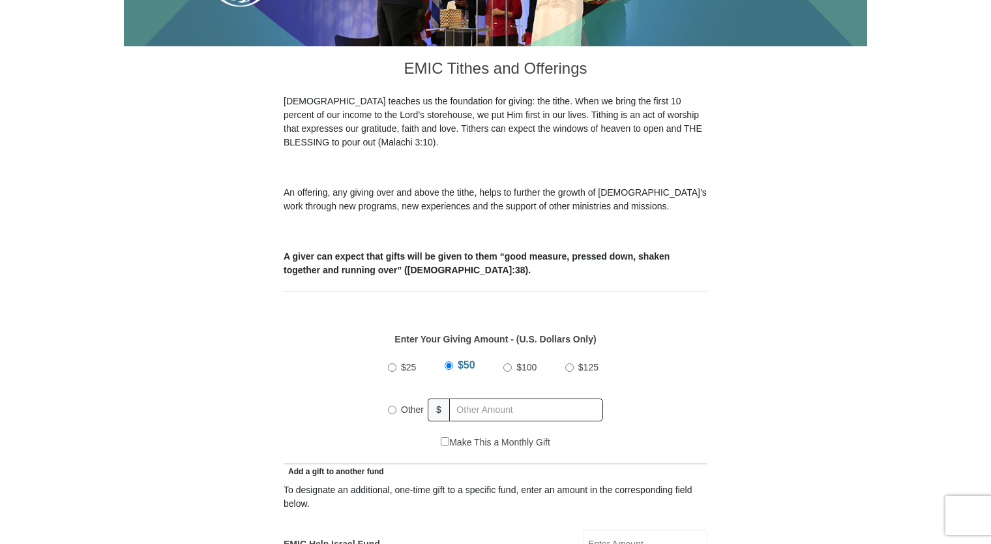
scroll to position [434, 0]
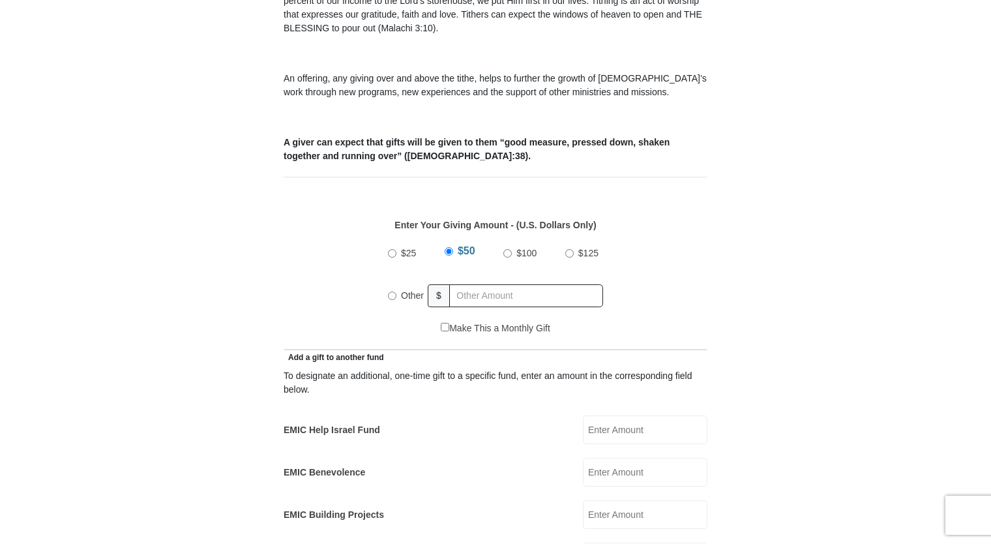
click at [395, 292] on input "Other" at bounding box center [392, 296] width 8 height 8
radio input "true"
type input "2.00"
click at [621, 419] on input "EMIC Help Israel Fund" at bounding box center [645, 429] width 125 height 29
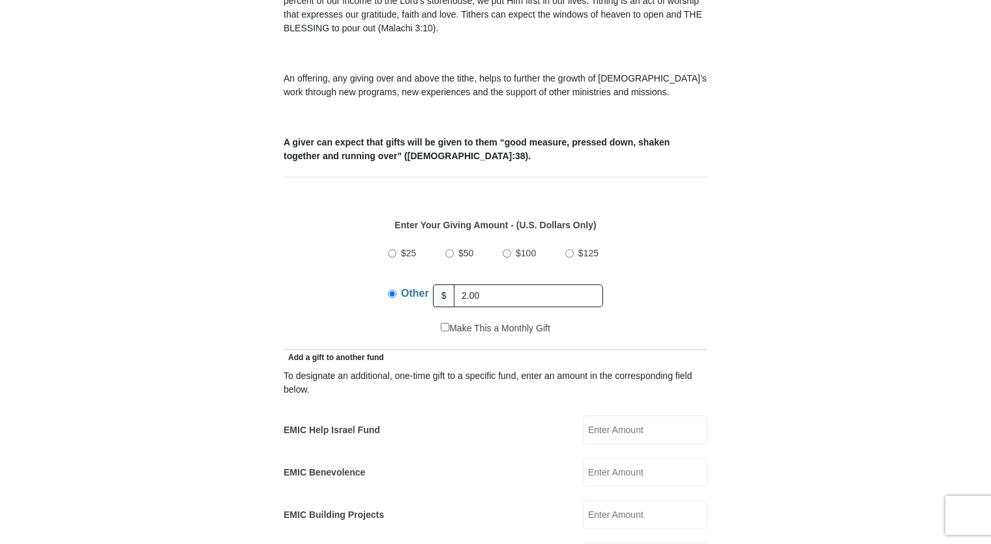
type input "2.00"
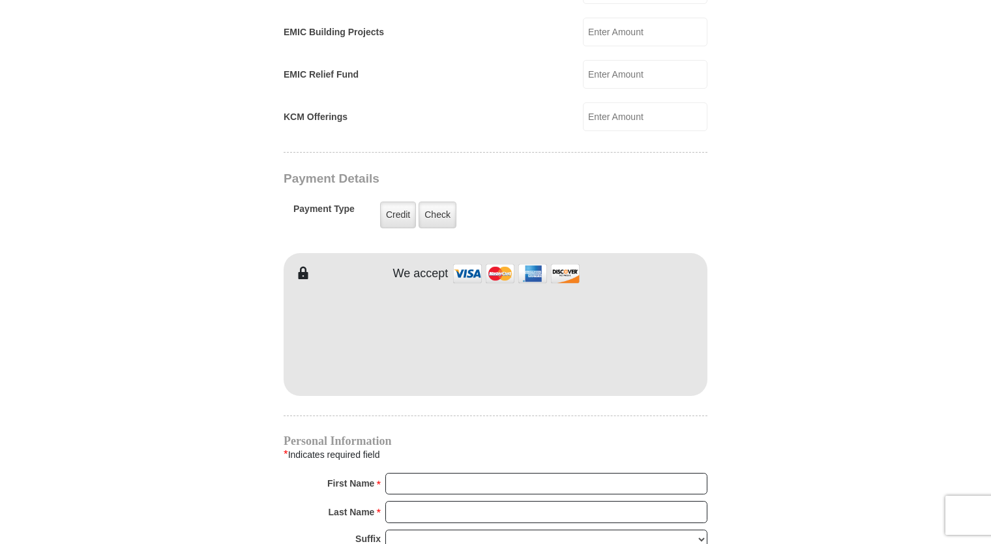
scroll to position [1000, 0]
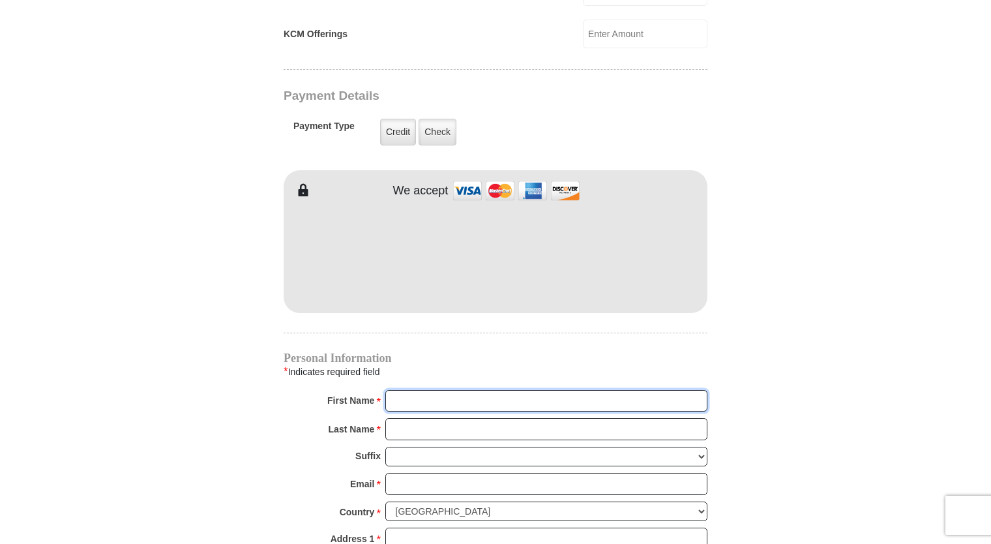
click at [411, 390] on input "First Name *" at bounding box center [546, 401] width 322 height 22
type input "[PERSON_NAME]"
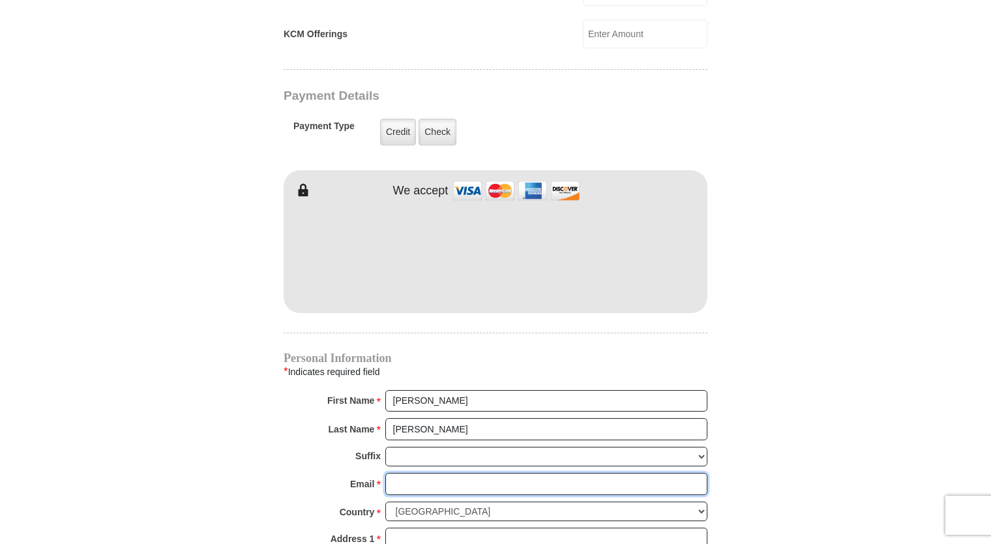
type input "[EMAIL_ADDRESS][DOMAIN_NAME]"
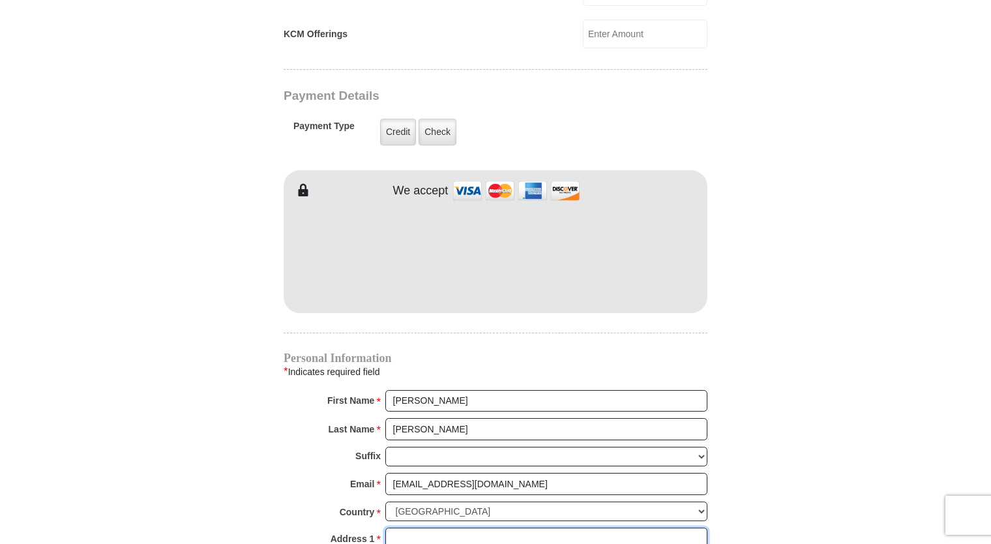
type input "[STREET_ADDRESS]"
type input "[PERSON_NAME]"
select select "[GEOGRAPHIC_DATA]"
type input "75707"
type input "9035656786"
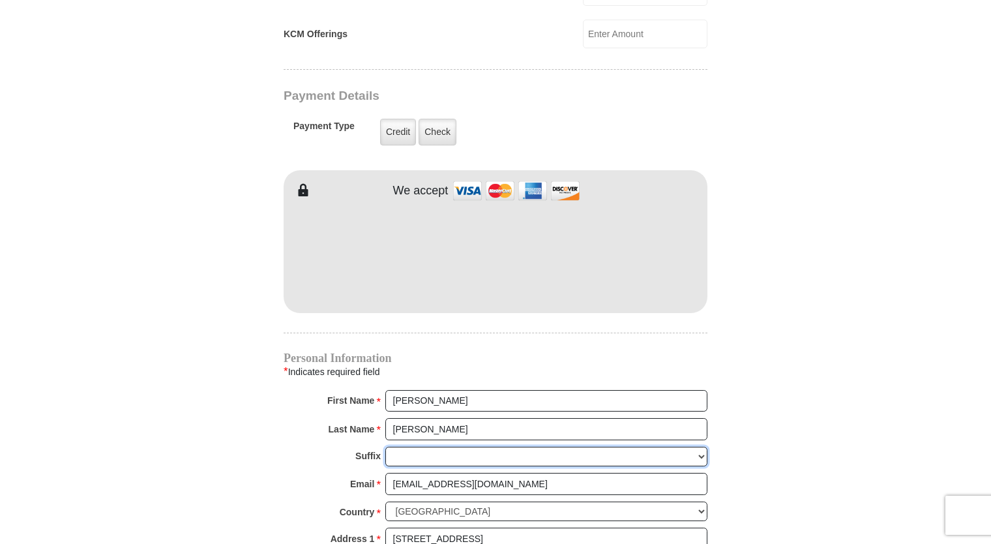
click at [438, 447] on select "[PERSON_NAME] I II III IV V VI" at bounding box center [546, 457] width 322 height 20
select select "Jr"
click at [385, 447] on select "[PERSON_NAME] I II III IV V VI" at bounding box center [546, 457] width 322 height 20
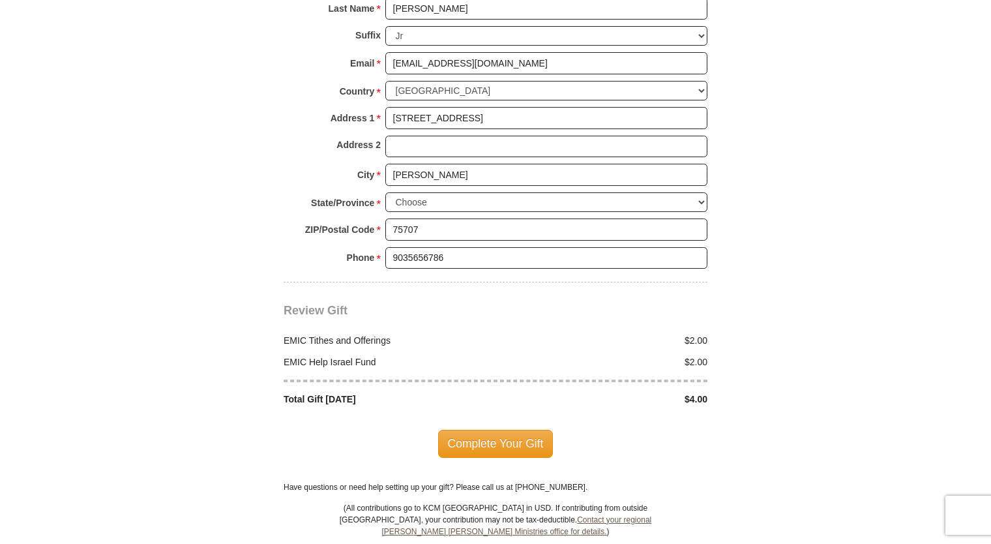
scroll to position [1435, 0]
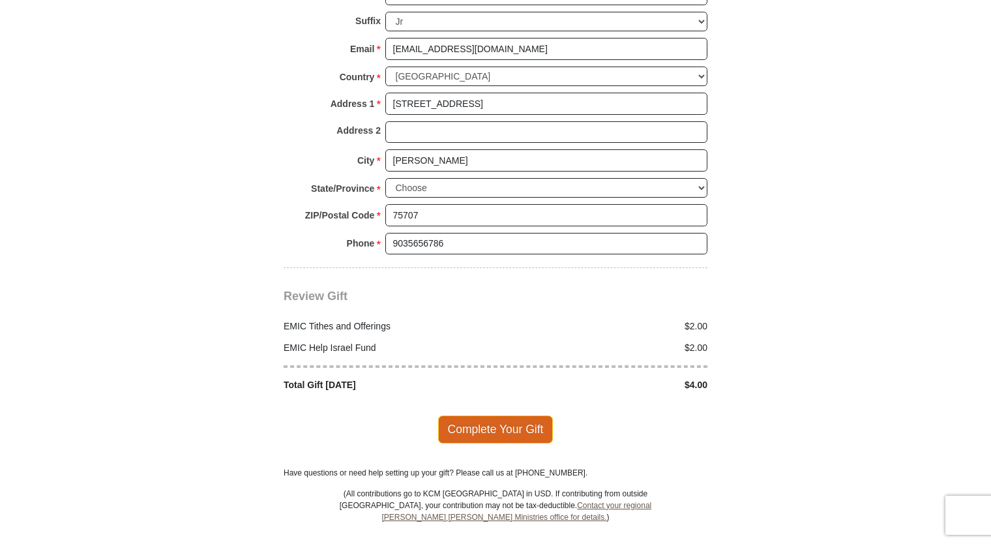
click at [467, 415] on span "Complete Your Gift" at bounding box center [495, 428] width 115 height 27
